Goal: Understand process/instructions: Learn about a topic

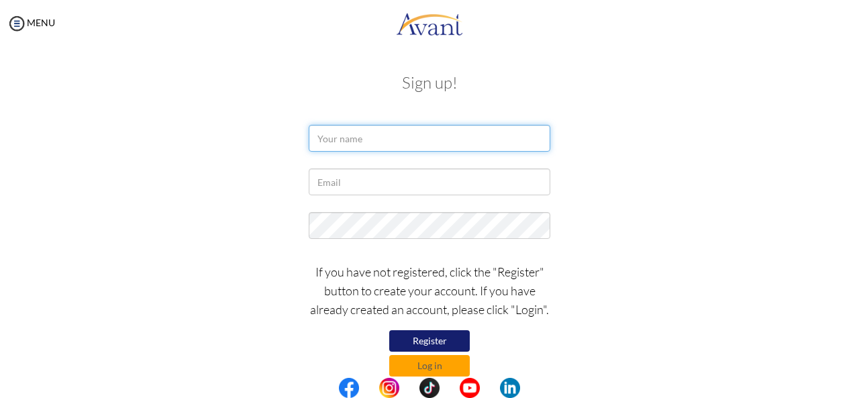
click at [330, 132] on input "text" at bounding box center [430, 138] width 242 height 27
type input "Michell Jebichii"
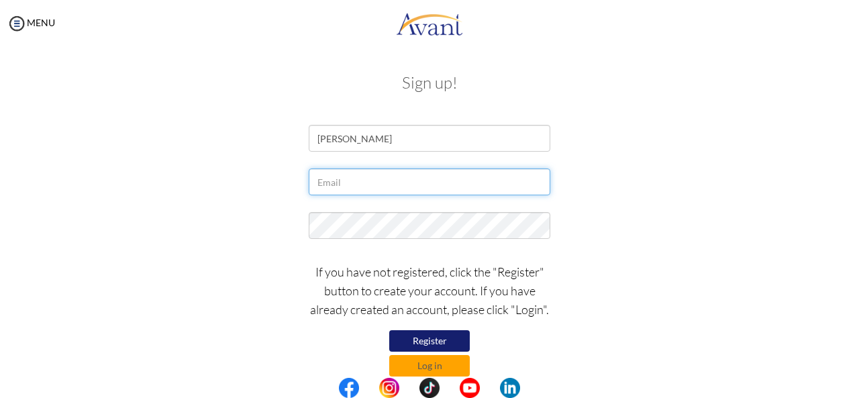
click at [352, 176] on input "text" at bounding box center [430, 181] width 242 height 27
type input "[EMAIL_ADDRESS][DOMAIN_NAME]"
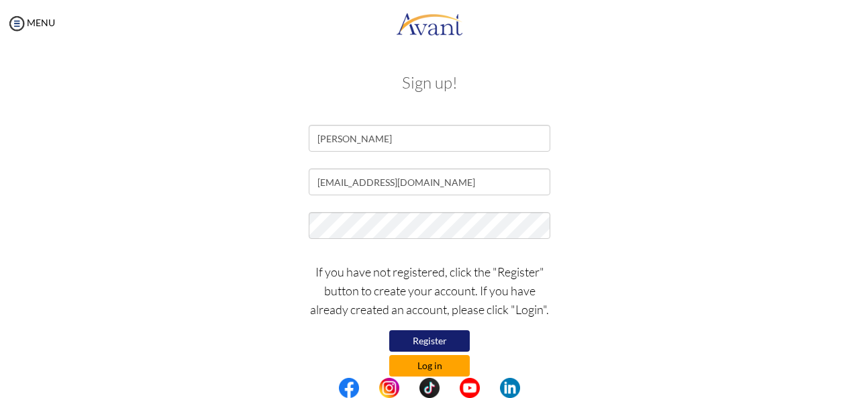
click at [421, 370] on button "Log in" at bounding box center [429, 365] width 81 height 21
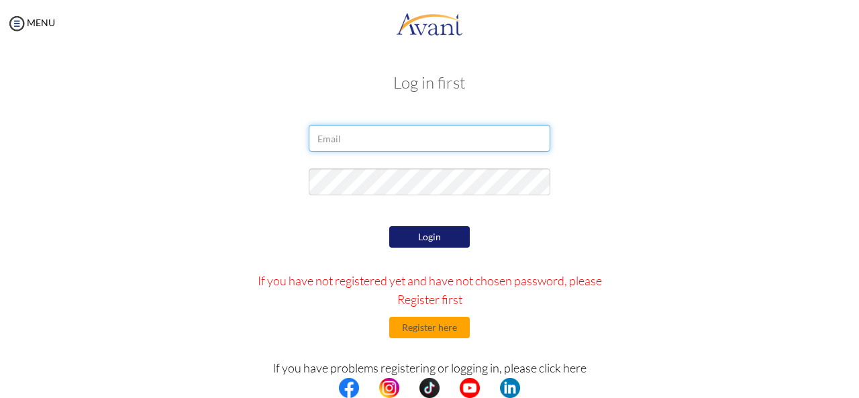
click at [350, 134] on input "email" at bounding box center [430, 138] width 242 height 27
type input "[EMAIL_ADDRESS][DOMAIN_NAME]"
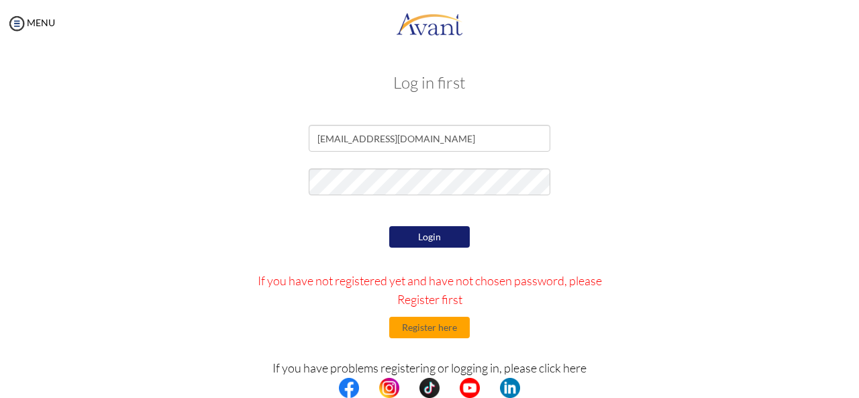
click at [435, 231] on button "Login" at bounding box center [429, 236] width 81 height 21
click at [430, 237] on button "Login" at bounding box center [429, 236] width 81 height 21
click at [420, 244] on button "Login" at bounding box center [429, 236] width 81 height 21
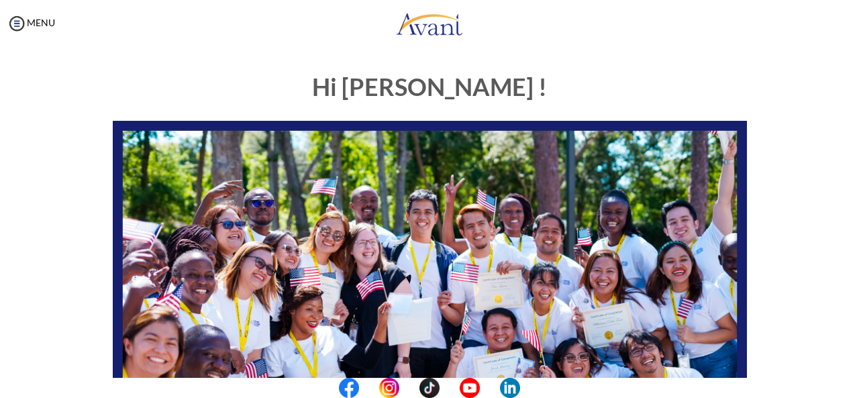
click at [509, 212] on img at bounding box center [430, 299] width 634 height 357
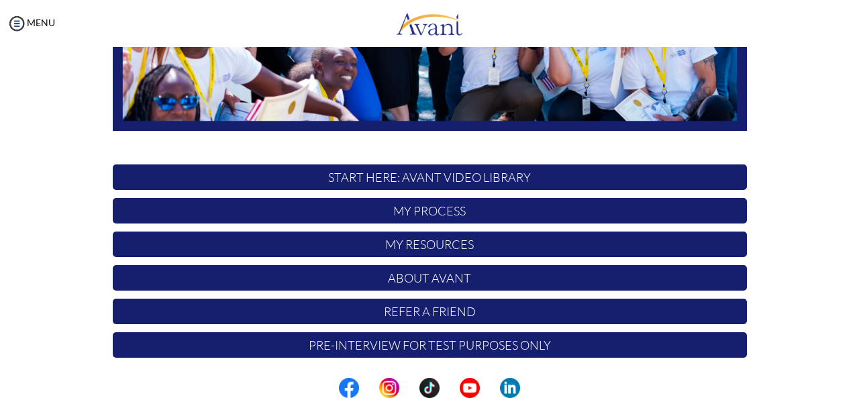
scroll to position [348, 0]
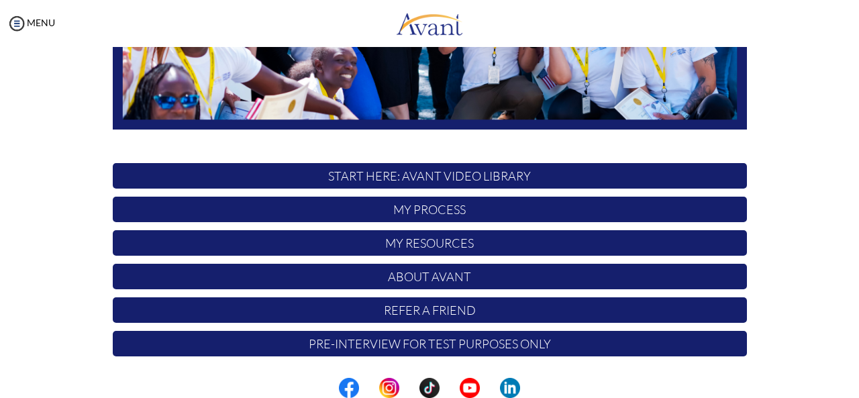
click at [501, 206] on p "My Process" at bounding box center [430, 209] width 634 height 25
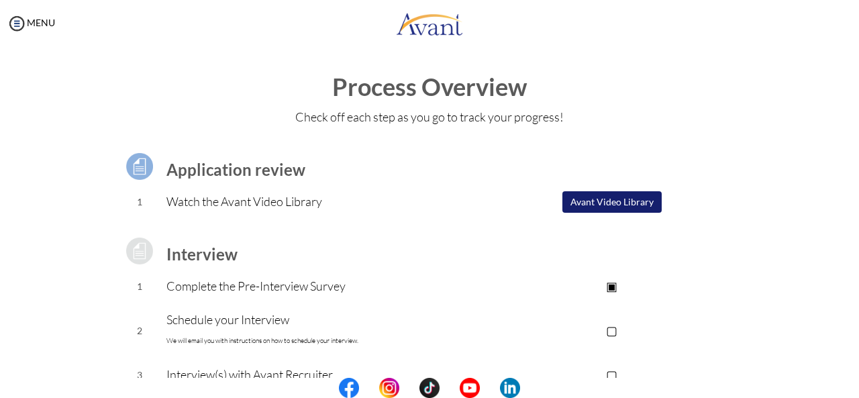
click at [501, 206] on td "▢ Avant Video Library" at bounding box center [611, 202] width 269 height 34
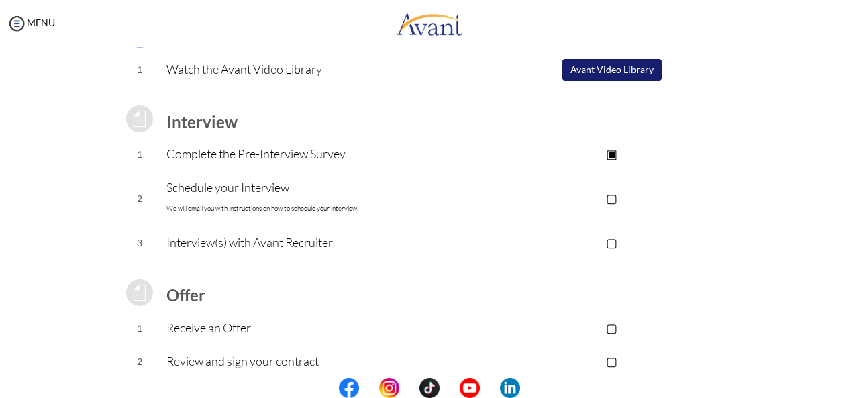
scroll to position [131, 0]
click at [749, 189] on div "Application review 1 Watch the Avant Video Library ▢ Avant Video Library Interv…" at bounding box center [430, 224] width 654 height 443
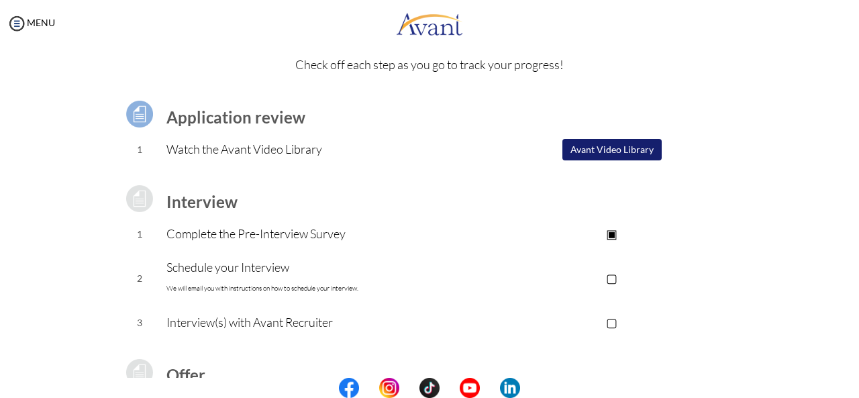
scroll to position [51, 0]
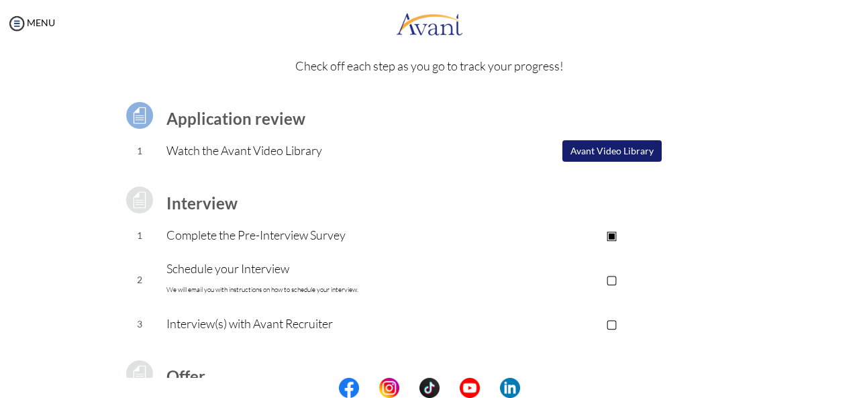
click at [620, 148] on button "Avant Video Library" at bounding box center [611, 150] width 99 height 21
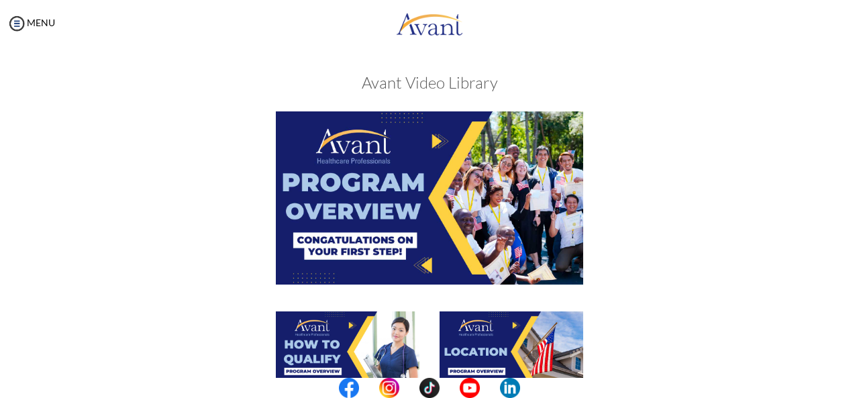
click at [668, 232] on div at bounding box center [430, 210] width 654 height 199
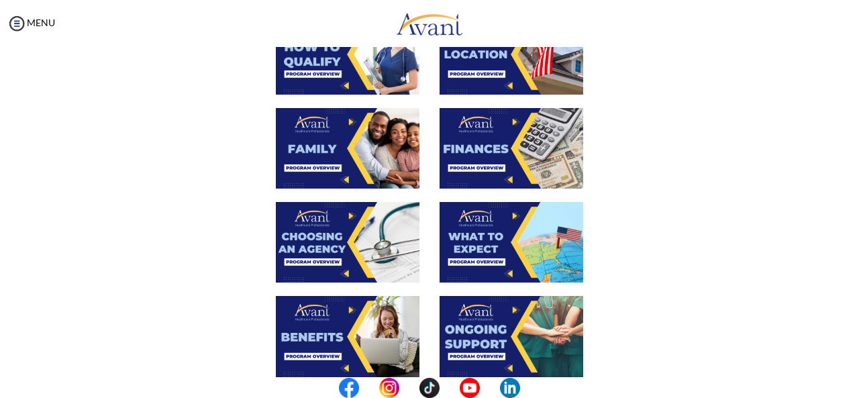
scroll to position [295, 0]
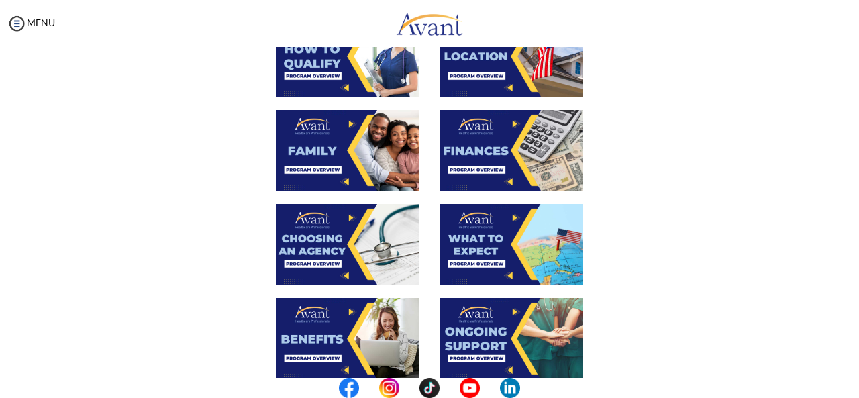
click at [295, 159] on img at bounding box center [348, 150] width 144 height 81
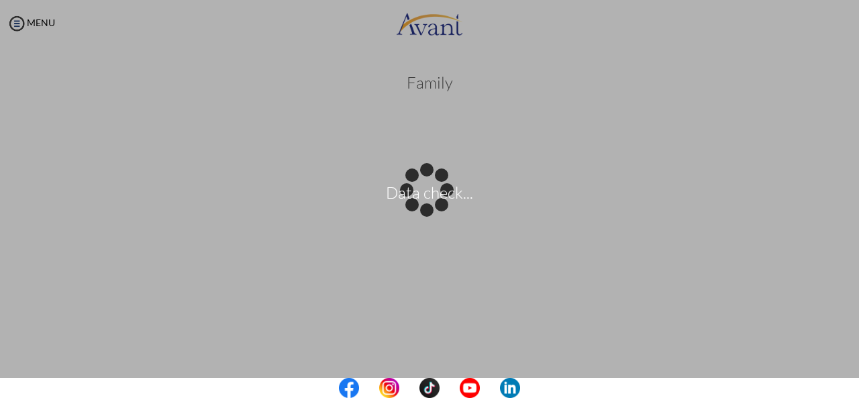
click at [721, 95] on body "Data check... Maintenance break. Please come back in 2 hours. MENU My Status Wh…" at bounding box center [429, 199] width 859 height 398
click at [439, 190] on div "Data check..." at bounding box center [429, 199] width 19 height 19
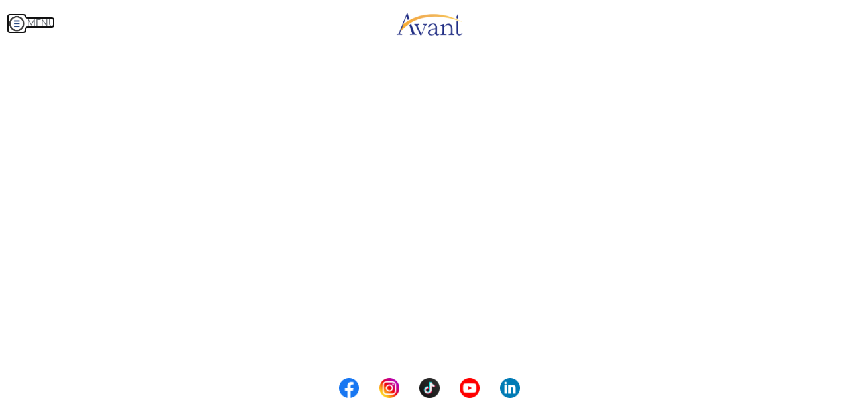
click at [11, 26] on img at bounding box center [17, 23] width 20 height 20
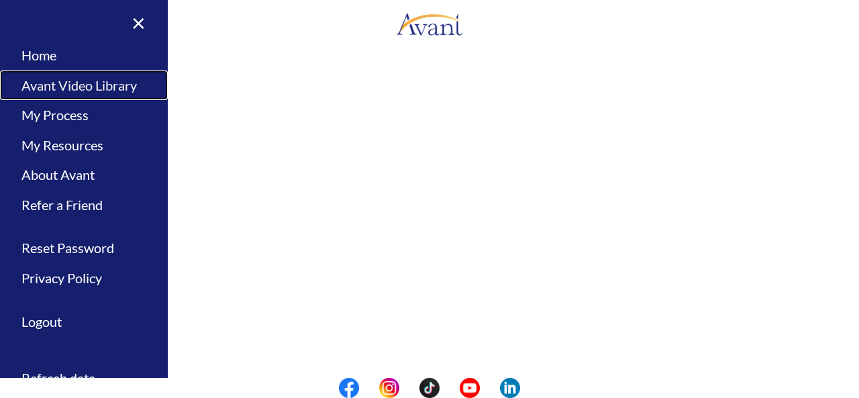
click at [74, 85] on link "Avant Video Library" at bounding box center [84, 85] width 168 height 30
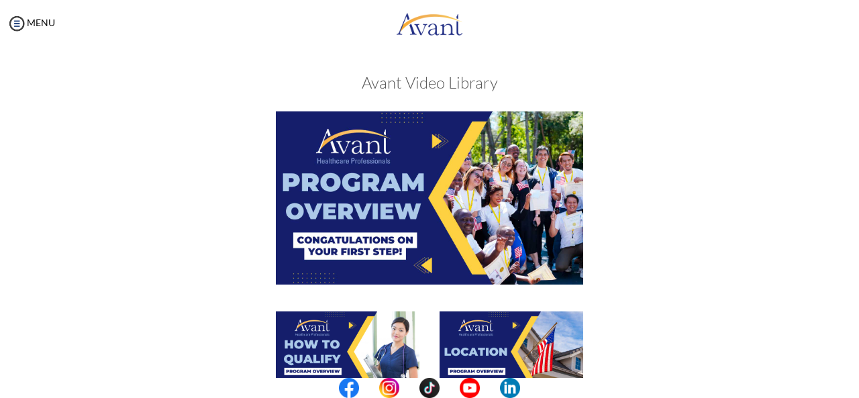
click at [704, 172] on div at bounding box center [430, 210] width 654 height 199
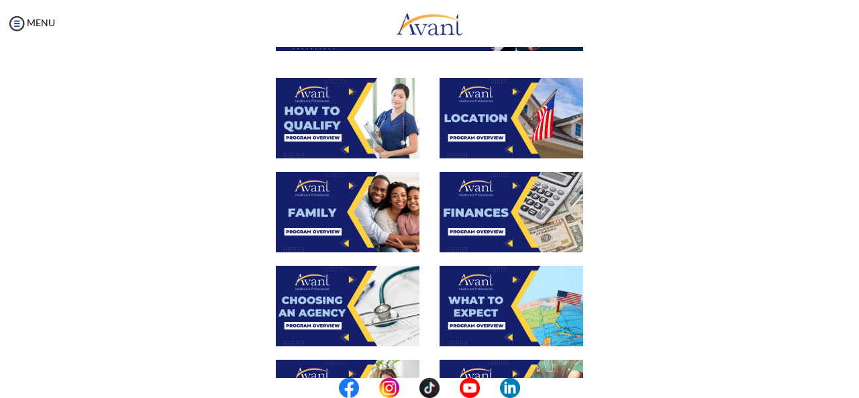
scroll to position [242, 0]
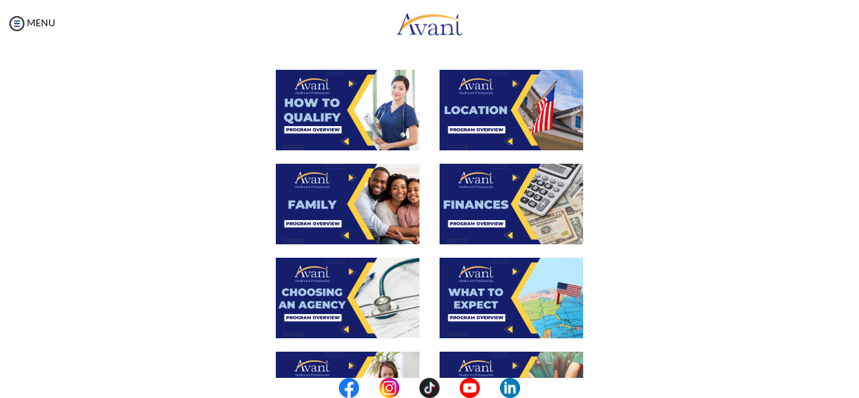
click at [361, 120] on img at bounding box center [348, 110] width 144 height 81
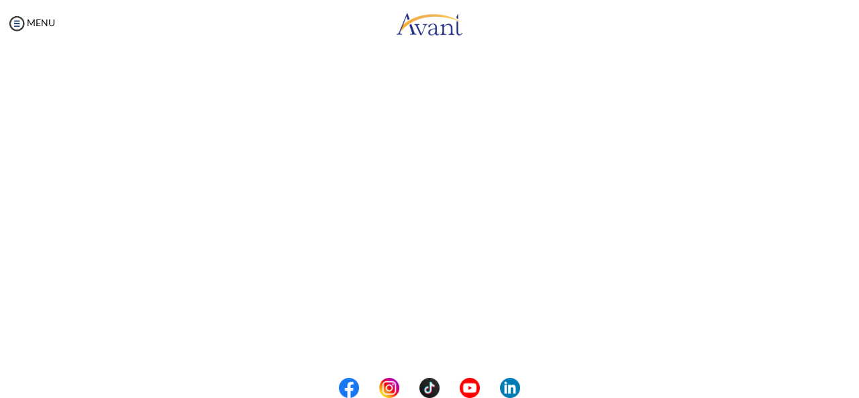
scroll to position [154, 0]
click at [852, 386] on center at bounding box center [429, 388] width 859 height 20
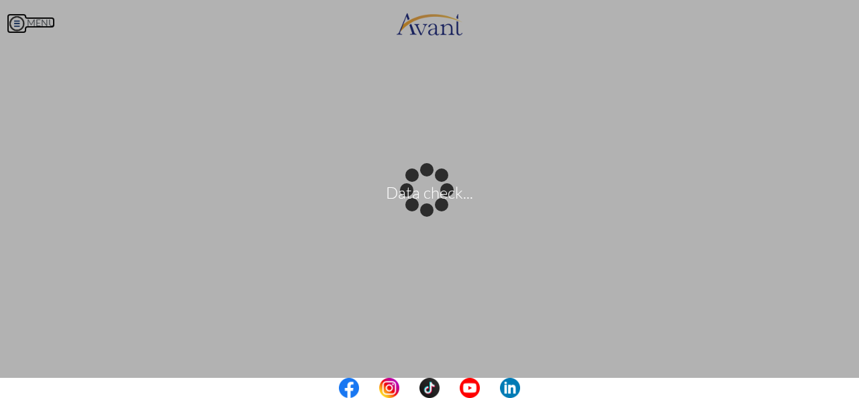
click at [28, 23] on body "Data check... Maintenance break. Please come back in 2 hours. MENU My Status Wh…" at bounding box center [429, 199] width 859 height 398
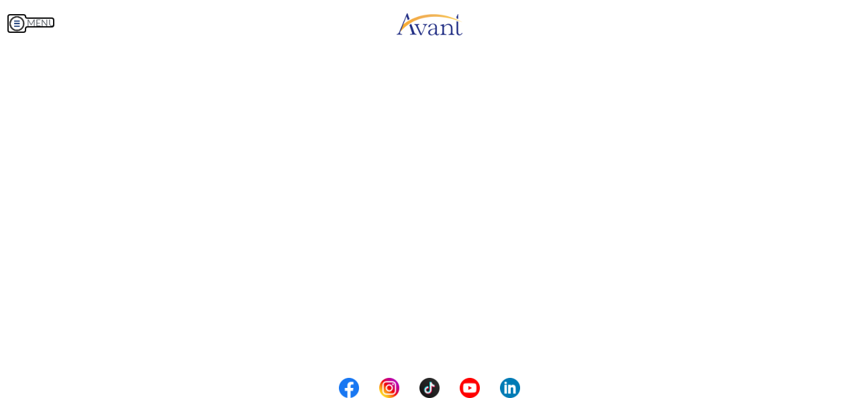
click at [9, 25] on img at bounding box center [17, 23] width 20 height 20
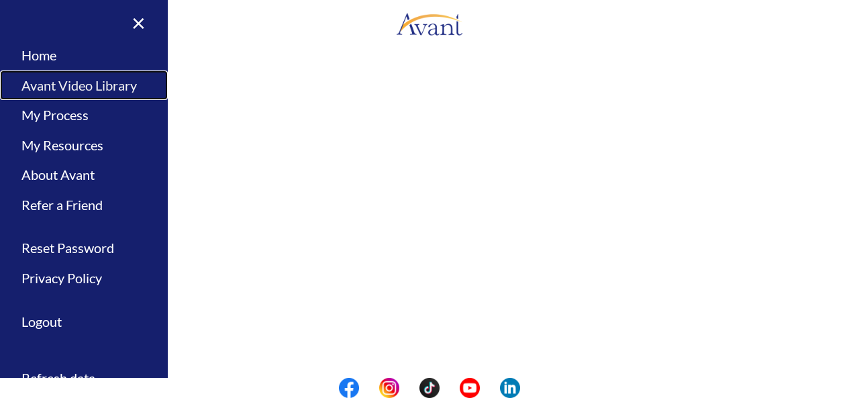
click at [43, 85] on link "Avant Video Library" at bounding box center [84, 85] width 168 height 30
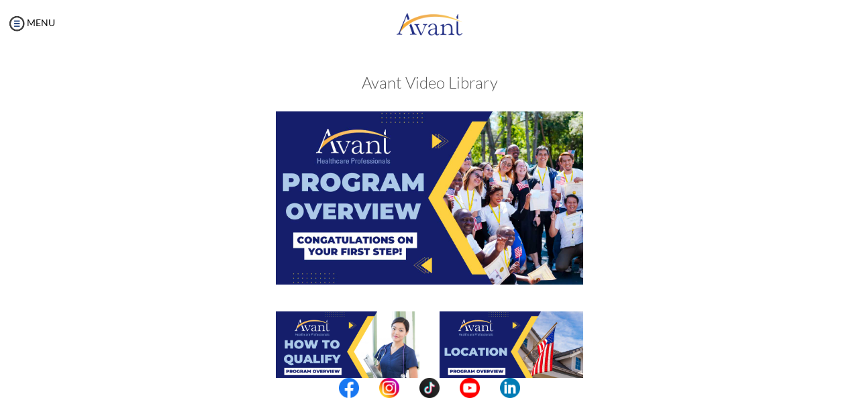
click at [707, 189] on div at bounding box center [430, 210] width 654 height 199
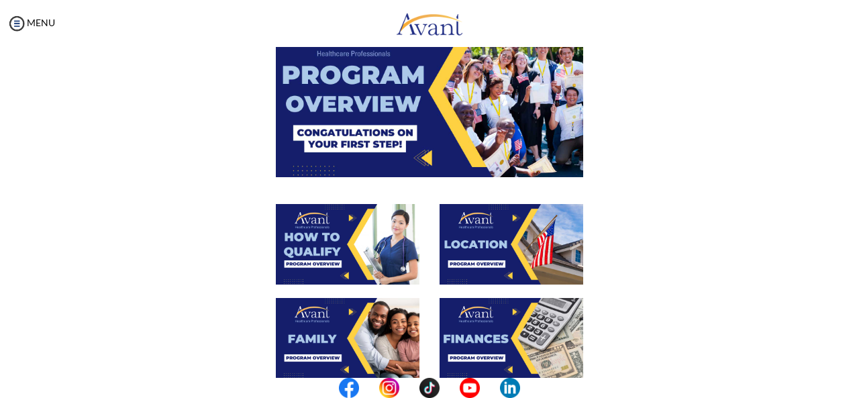
scroll to position [134, 0]
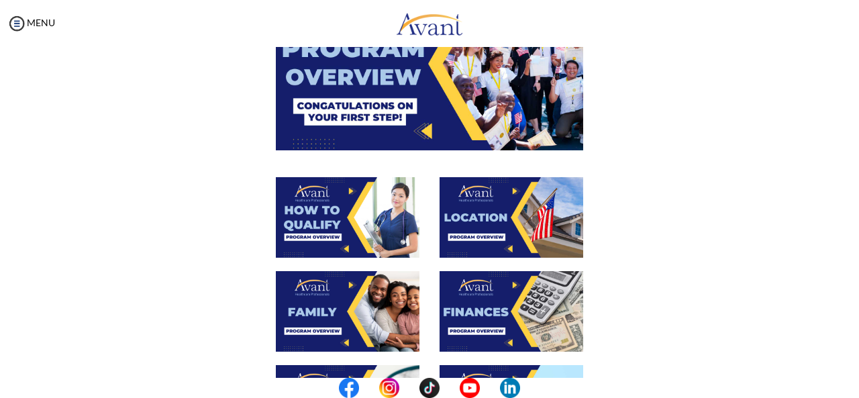
click at [511, 226] on img at bounding box center [511, 217] width 144 height 81
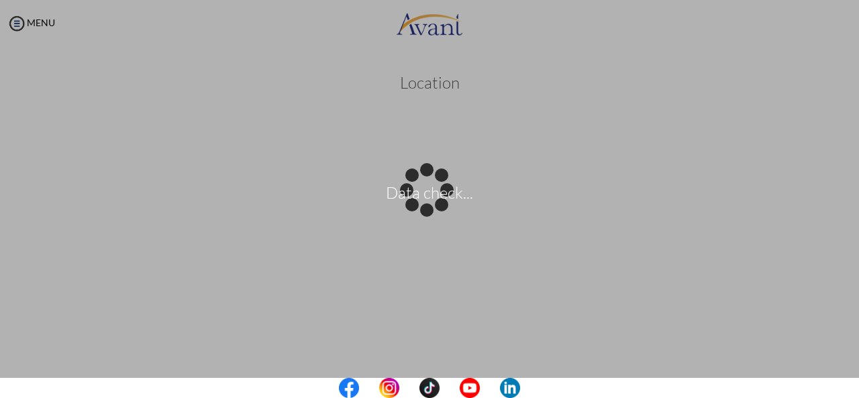
click at [858, 386] on center at bounding box center [429, 388] width 859 height 20
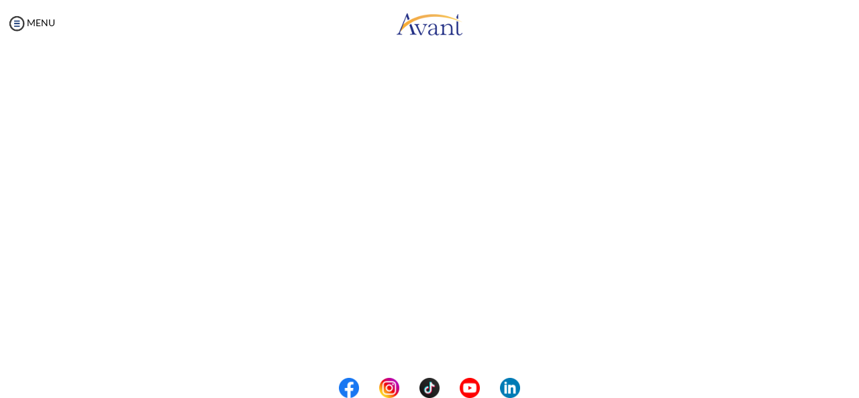
scroll to position [208, 0]
click at [17, 16] on img at bounding box center [17, 23] width 20 height 20
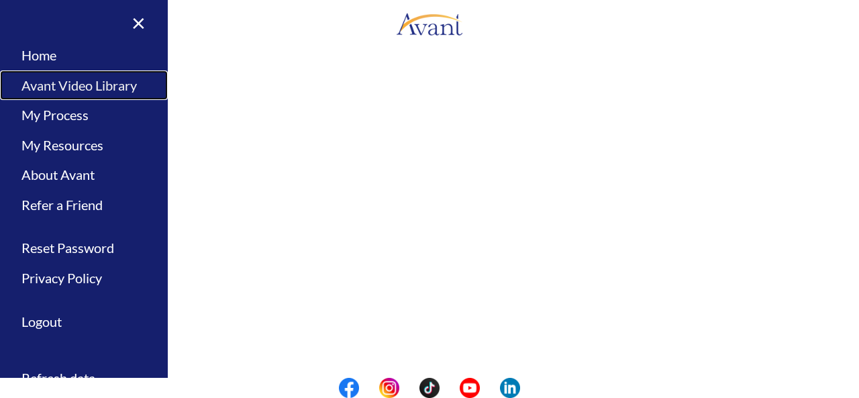
click at [78, 83] on link "Avant Video Library" at bounding box center [84, 85] width 168 height 30
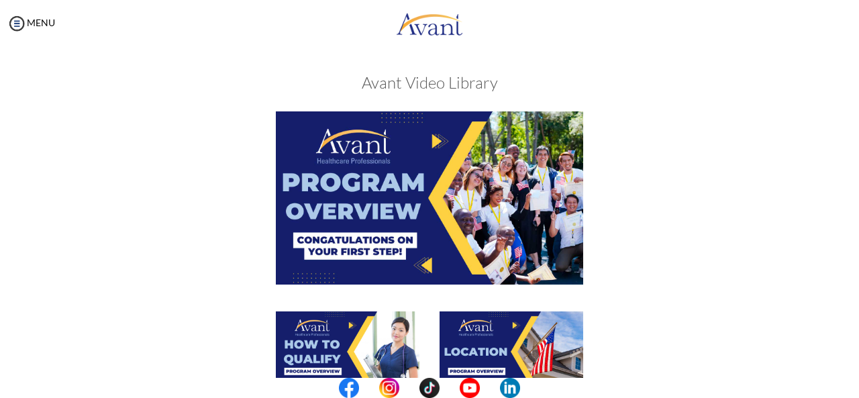
click at [676, 162] on div at bounding box center [430, 210] width 654 height 199
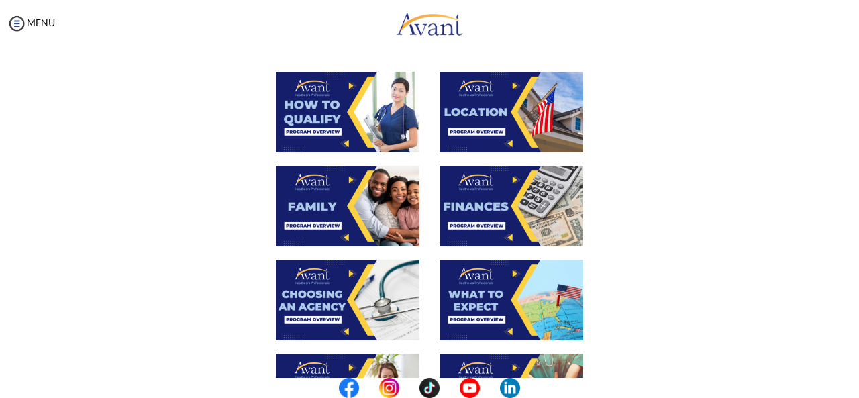
scroll to position [242, 0]
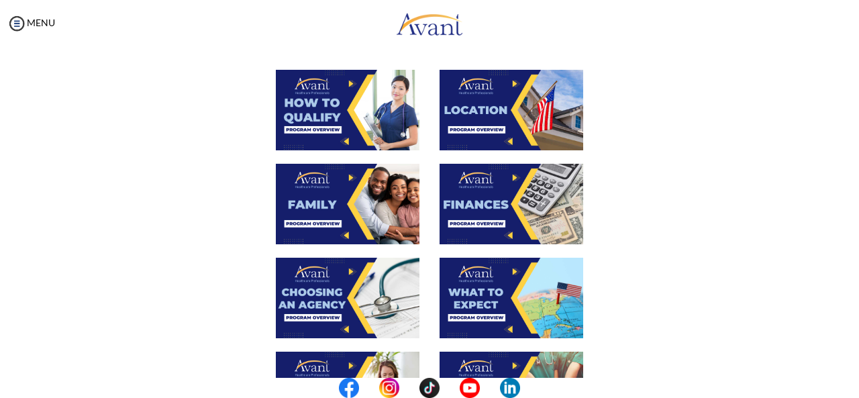
click at [476, 211] on img at bounding box center [511, 204] width 144 height 81
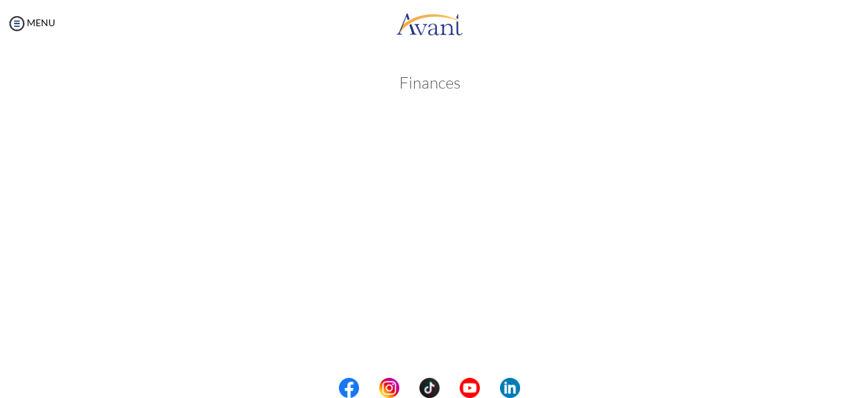
click at [854, 382] on center at bounding box center [429, 388] width 859 height 20
click at [18, 22] on body "Maintenance break. Please come back in 2 hours. MENU My Status What is the next…" at bounding box center [429, 199] width 859 height 398
click at [18, 22] on img at bounding box center [17, 23] width 20 height 20
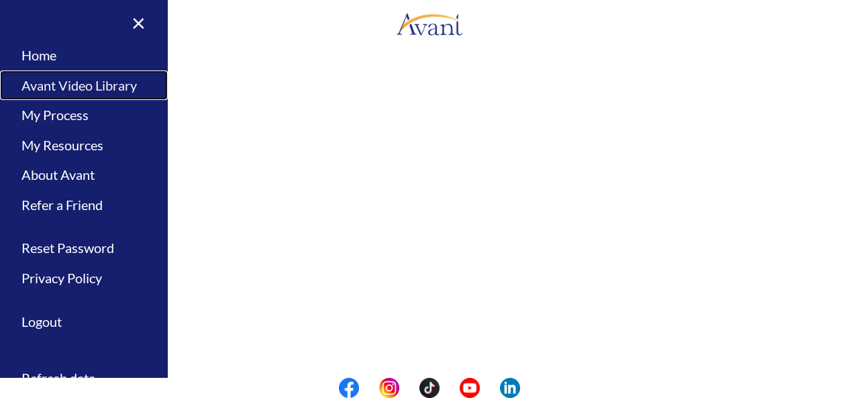
click at [53, 78] on link "Avant Video Library" at bounding box center [84, 85] width 168 height 30
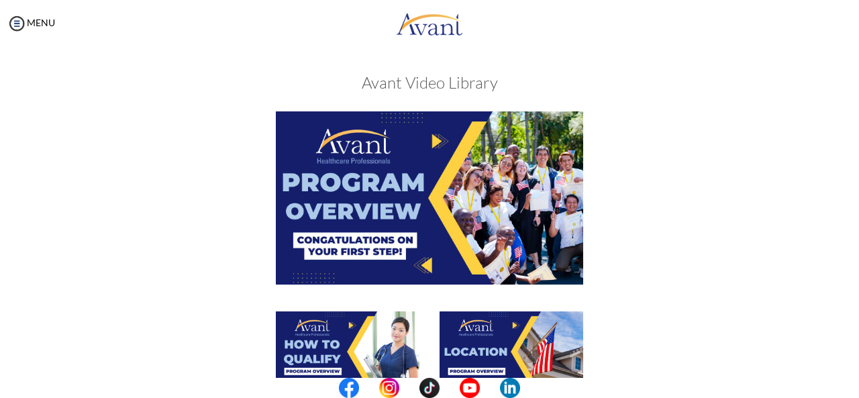
click at [665, 170] on div at bounding box center [430, 210] width 654 height 199
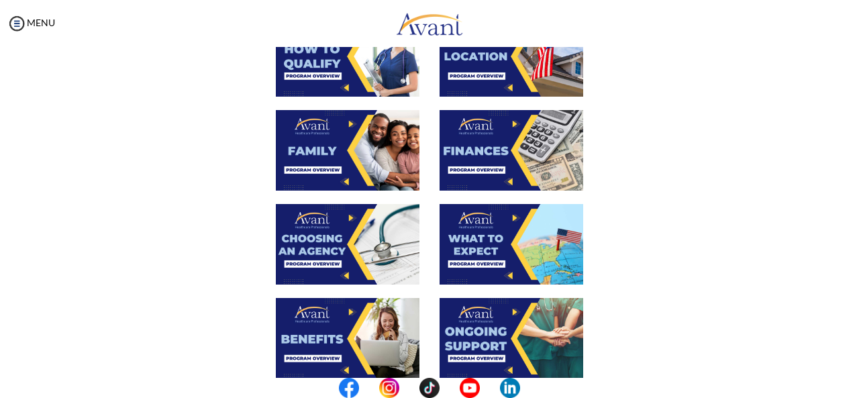
scroll to position [322, 0]
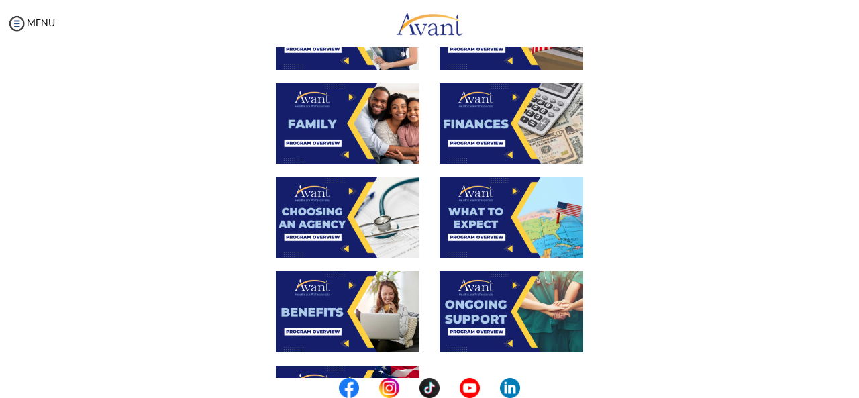
click at [334, 211] on img at bounding box center [348, 217] width 144 height 81
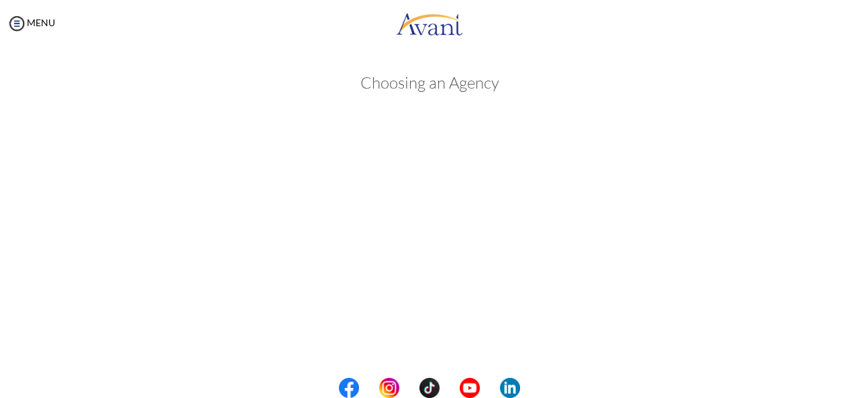
click at [858, 380] on center at bounding box center [429, 388] width 859 height 20
click at [849, 384] on center at bounding box center [429, 388] width 859 height 20
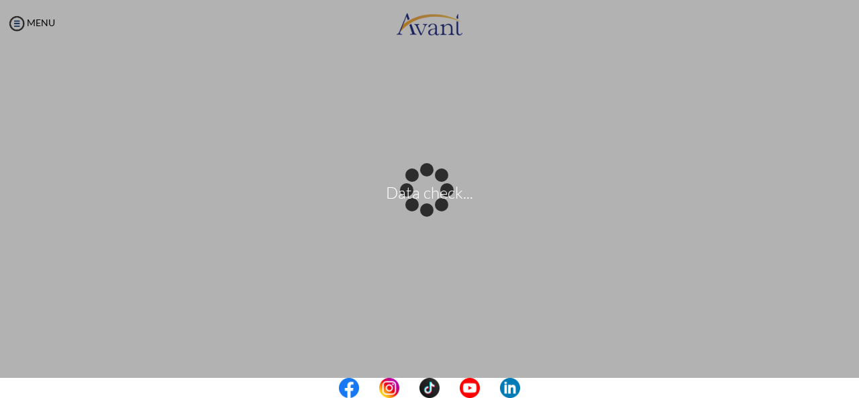
click at [844, 297] on body "Data check... Maintenance break. Please come back in 2 hours. MENU My Status Wh…" at bounding box center [429, 199] width 859 height 398
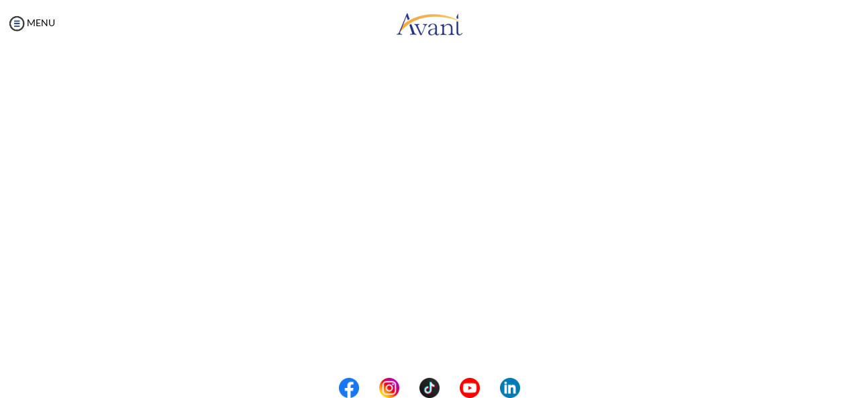
scroll to position [405, 0]
click at [456, 341] on button "Back to Avant Video Library" at bounding box center [430, 341] width 132 height 21
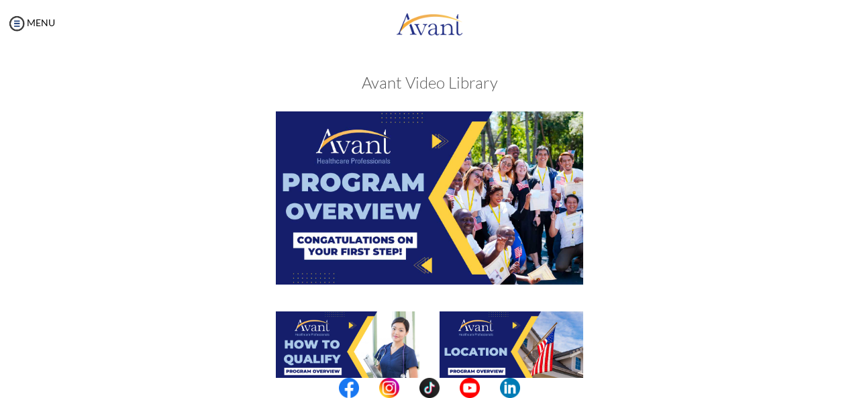
click at [688, 323] on div at bounding box center [430, 358] width 654 height 94
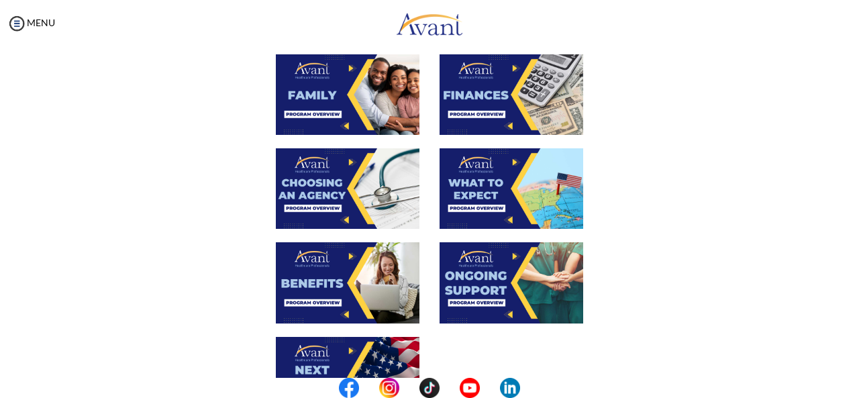
scroll to position [349, 0]
